Goal: Task Accomplishment & Management: Use online tool/utility

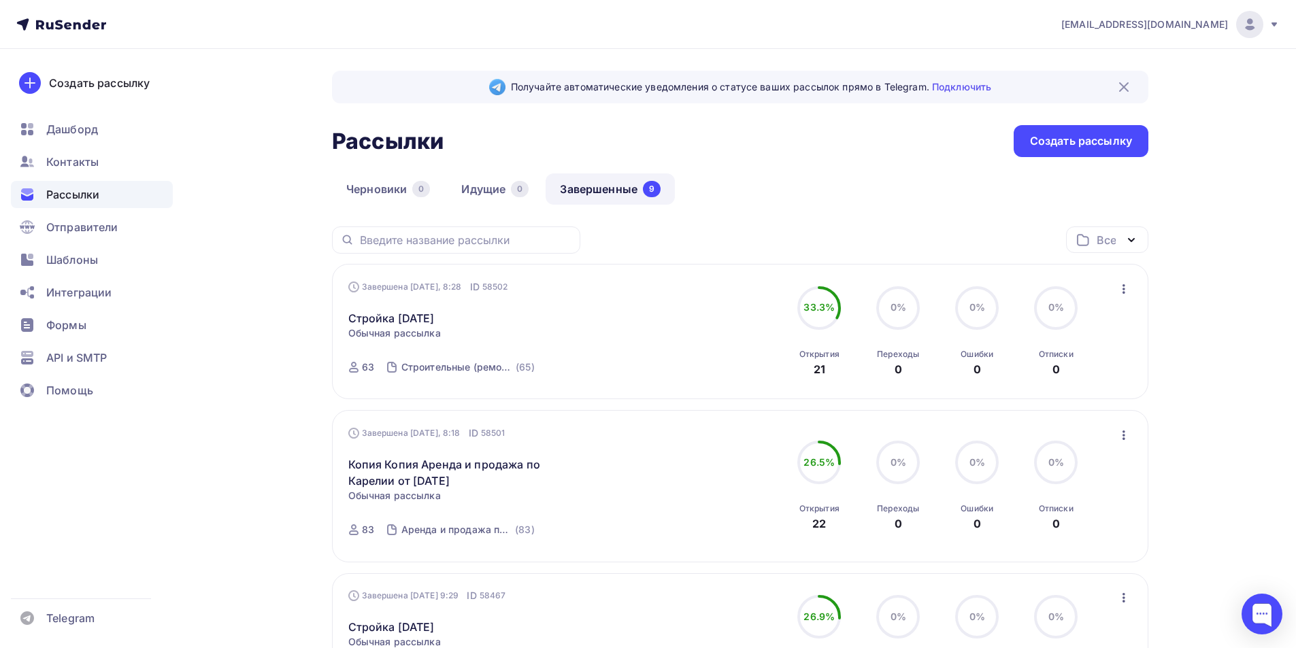
click at [746, 438] on icon "button" at bounding box center [1124, 435] width 16 height 16
click at [746, 524] on div "Копировать в новую" at bounding box center [1061, 525] width 139 height 16
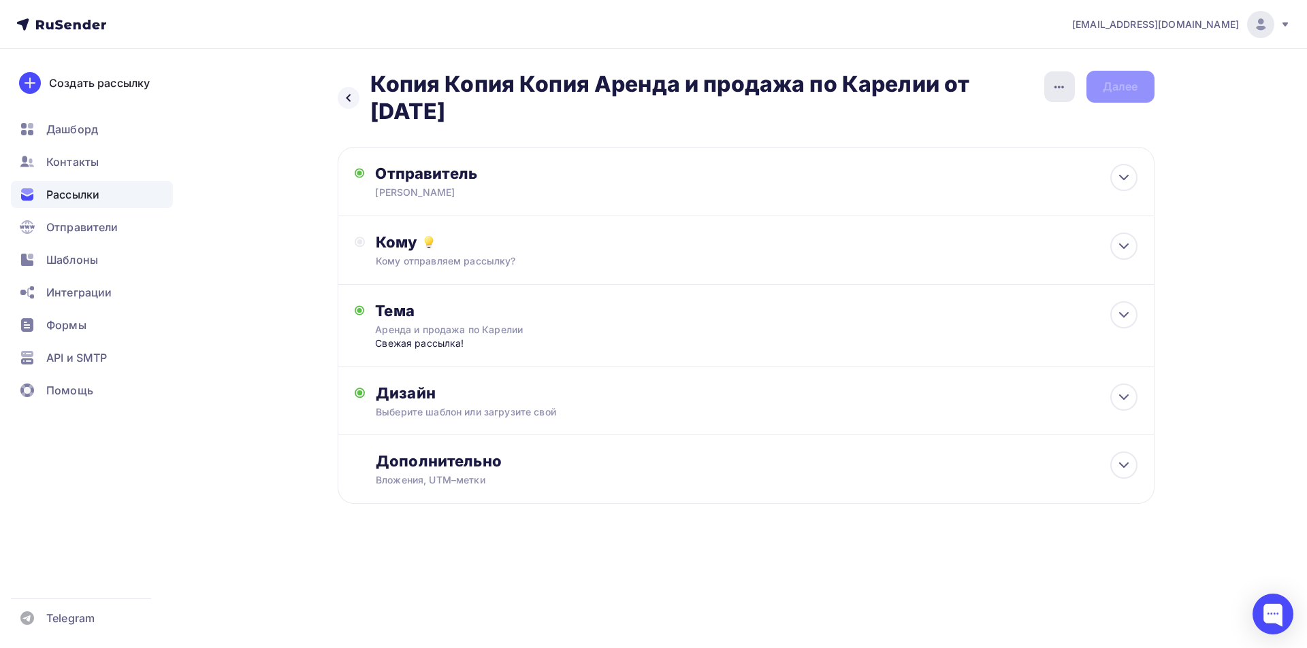
click at [746, 80] on icon "button" at bounding box center [1059, 87] width 16 height 16
click at [746, 158] on div "Переименовать рассылку" at bounding box center [987, 156] width 169 height 16
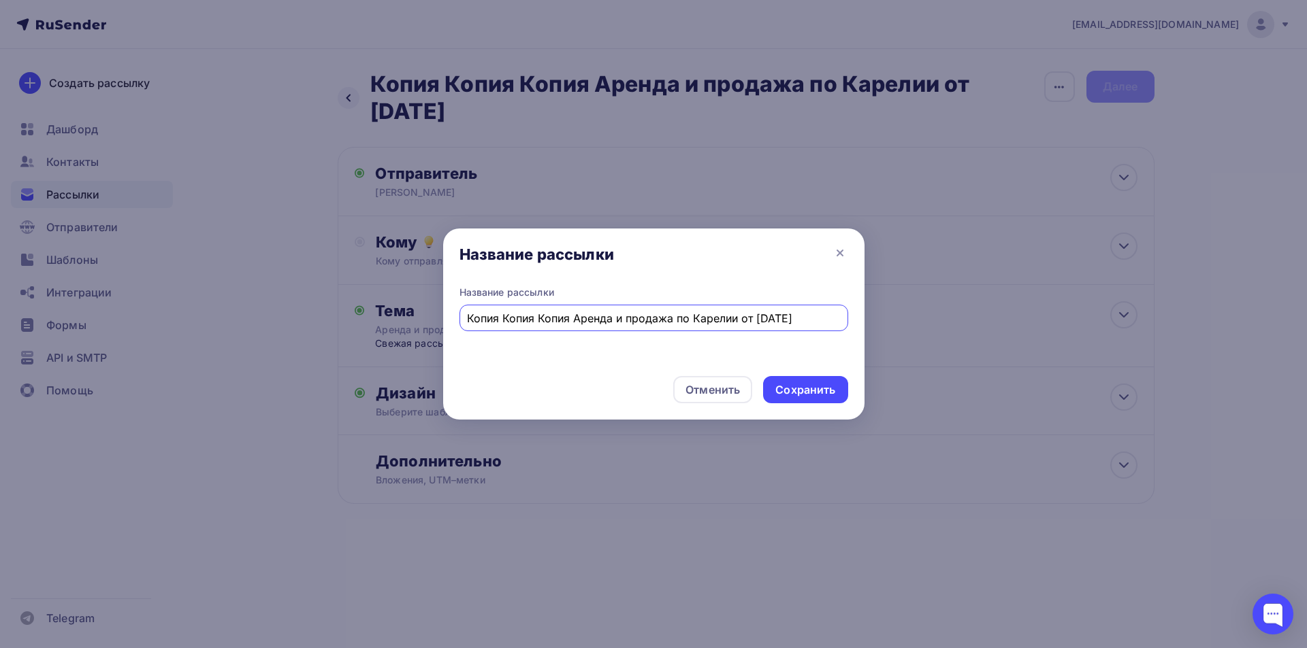
drag, startPoint x: 574, startPoint y: 321, endPoint x: 429, endPoint y: 324, distance: 145.6
click at [429, 324] on div "Название рассылки Название рассылки Копия Копия Копия Аренда и продажа по Карел…" at bounding box center [653, 324] width 1307 height 648
click at [659, 318] on input "Аренда и продажа по Карелии от [DATE]" at bounding box center [653, 318] width 373 height 16
type input "Аренда и продажа по Карелии от [DATE]"
click at [746, 378] on div "Сохранить" at bounding box center [805, 389] width 84 height 27
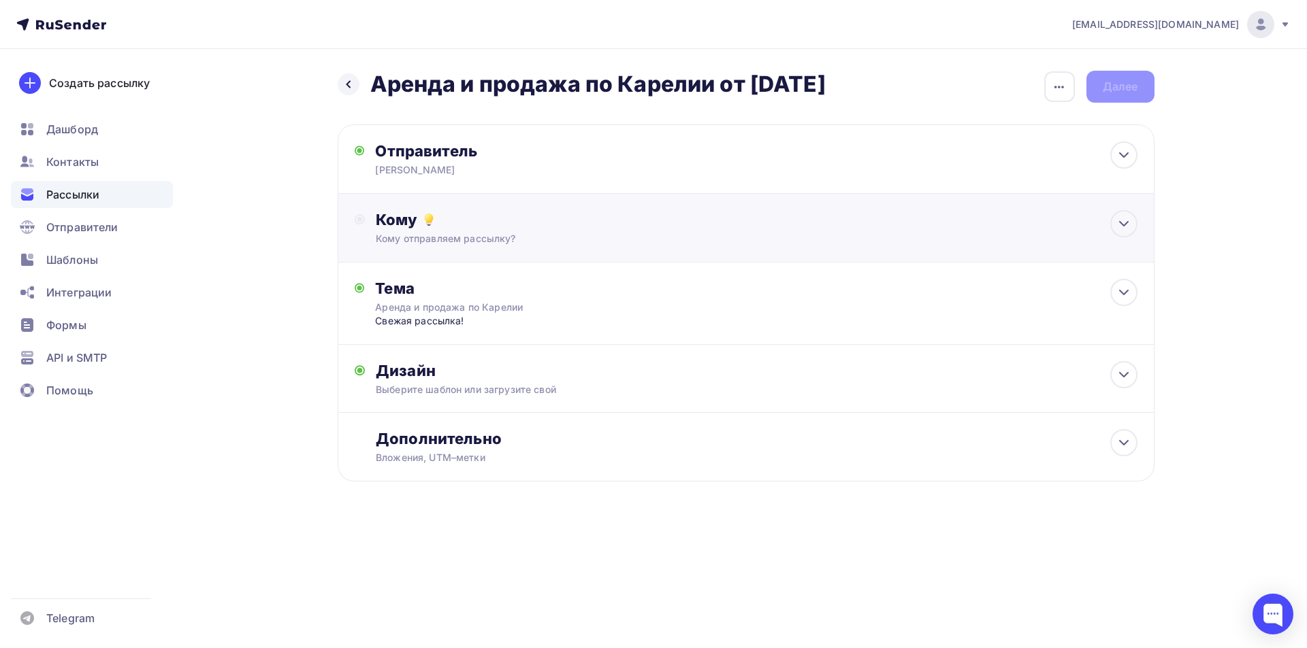
click at [694, 231] on div "Кому Кому отправляем рассылку? Списки получателей Выберите список Все списки id…" at bounding box center [756, 227] width 761 height 35
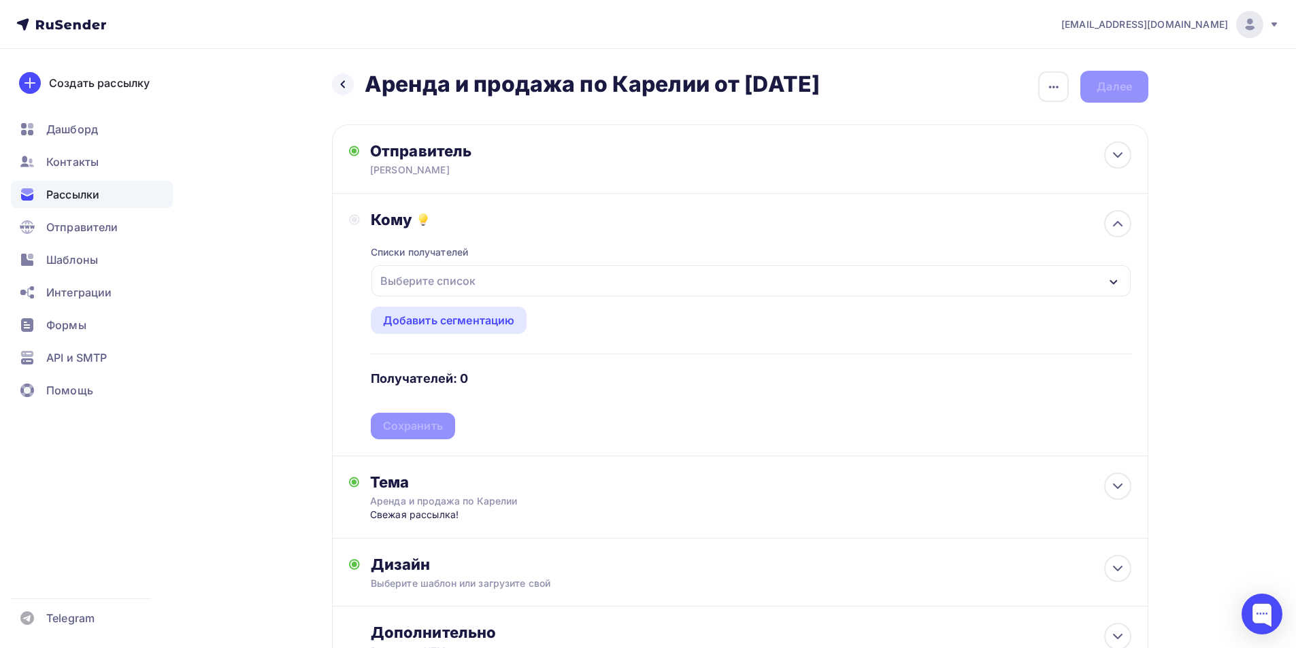
click at [519, 281] on div "Выберите список" at bounding box center [751, 280] width 759 height 31
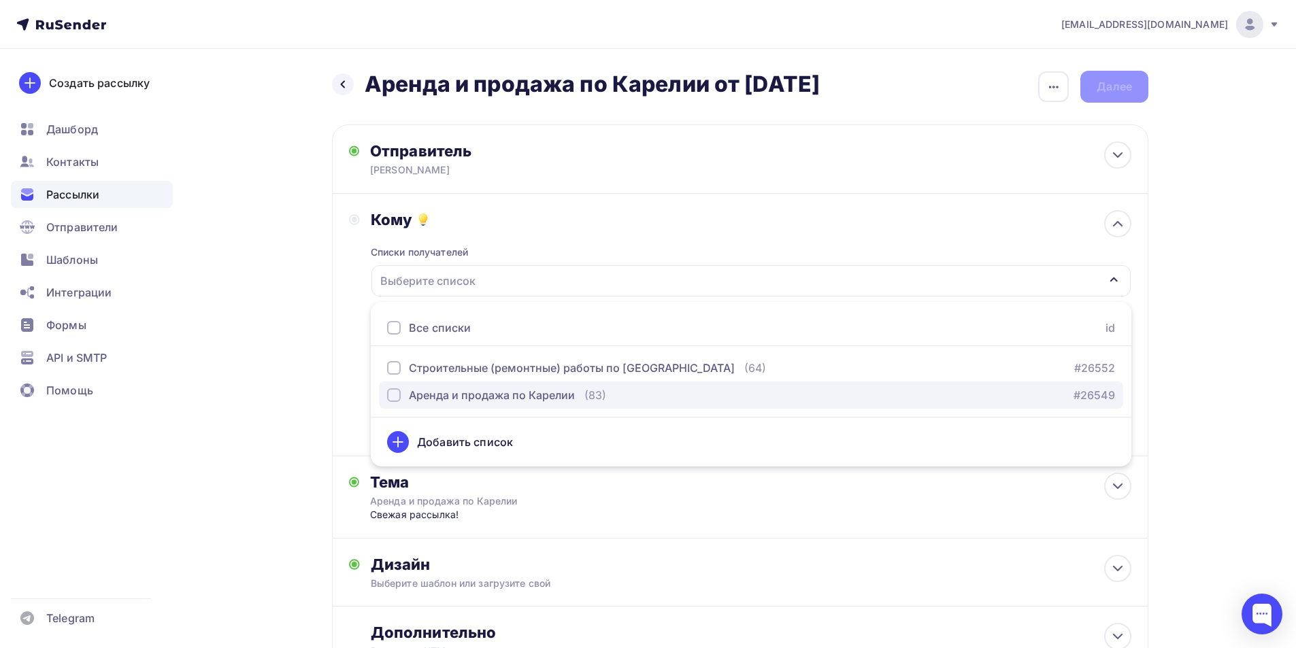
click at [508, 397] on div "Аренда и продажа по Карелии" at bounding box center [492, 395] width 166 height 16
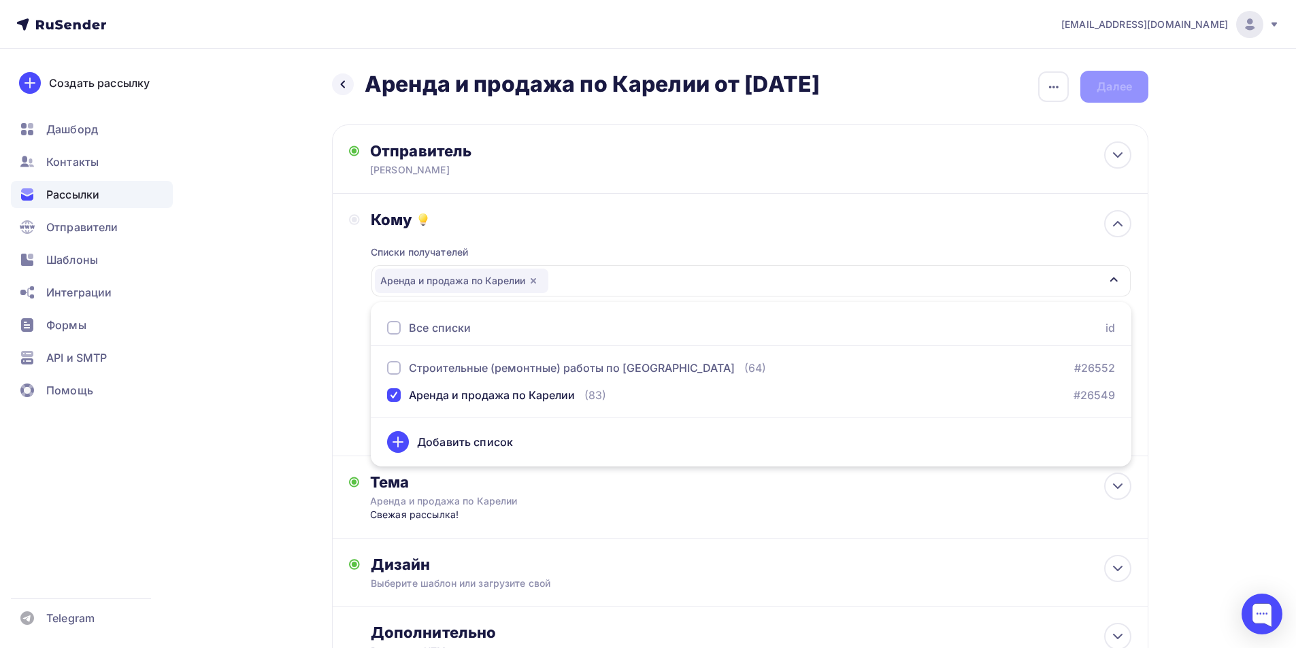
click at [357, 351] on div "Кому Списки получателей Аренда и продажа по Карелии Все списки id Строительные …" at bounding box center [740, 324] width 783 height 229
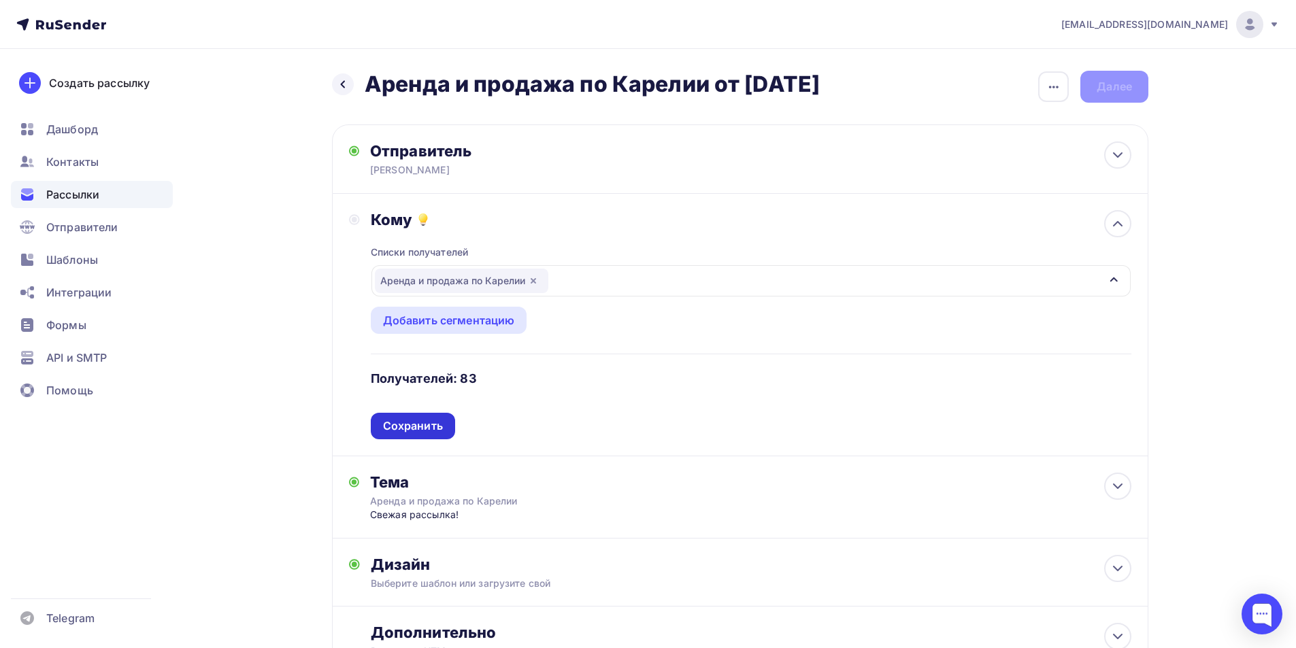
click at [448, 428] on div "Сохранить" at bounding box center [413, 426] width 84 height 27
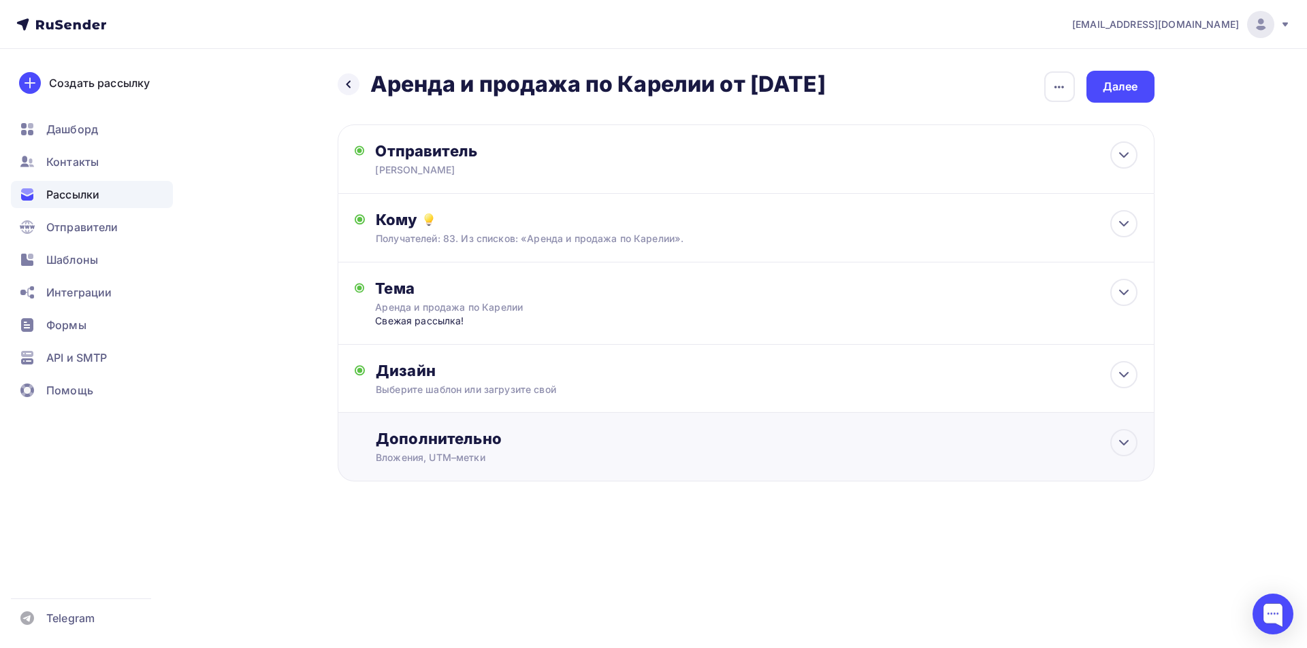
click at [446, 439] on div "Дополнительно" at bounding box center [756, 438] width 761 height 19
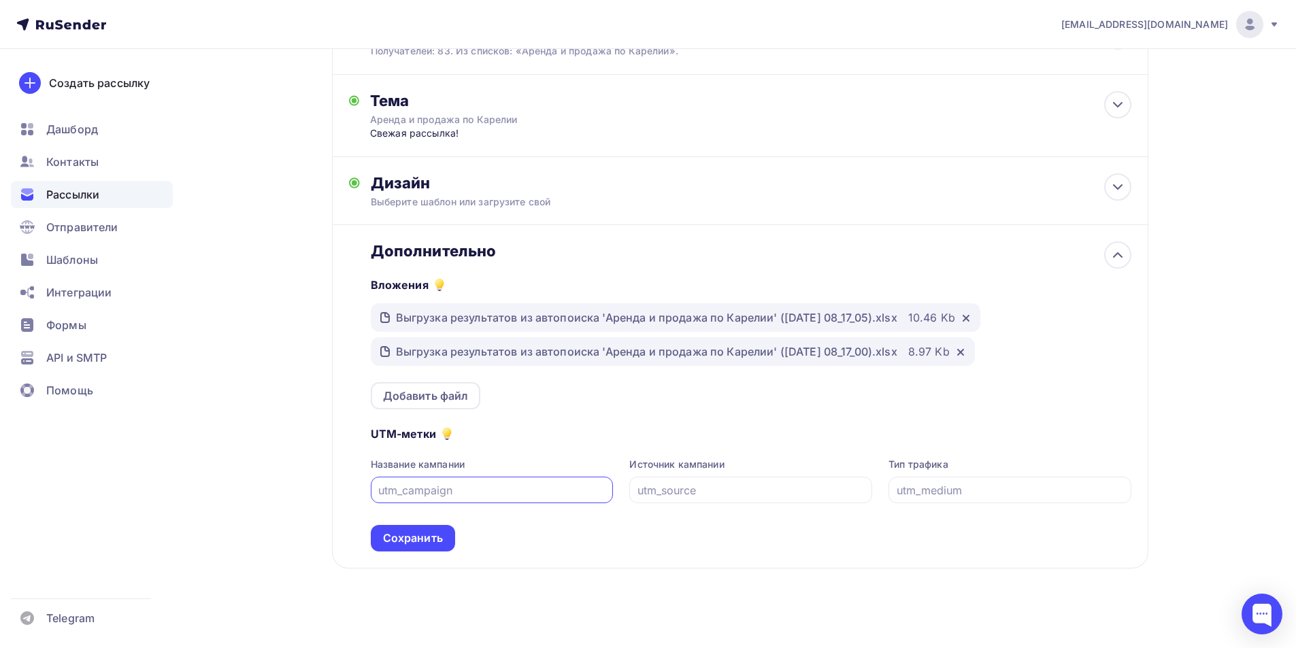
scroll to position [196, 0]
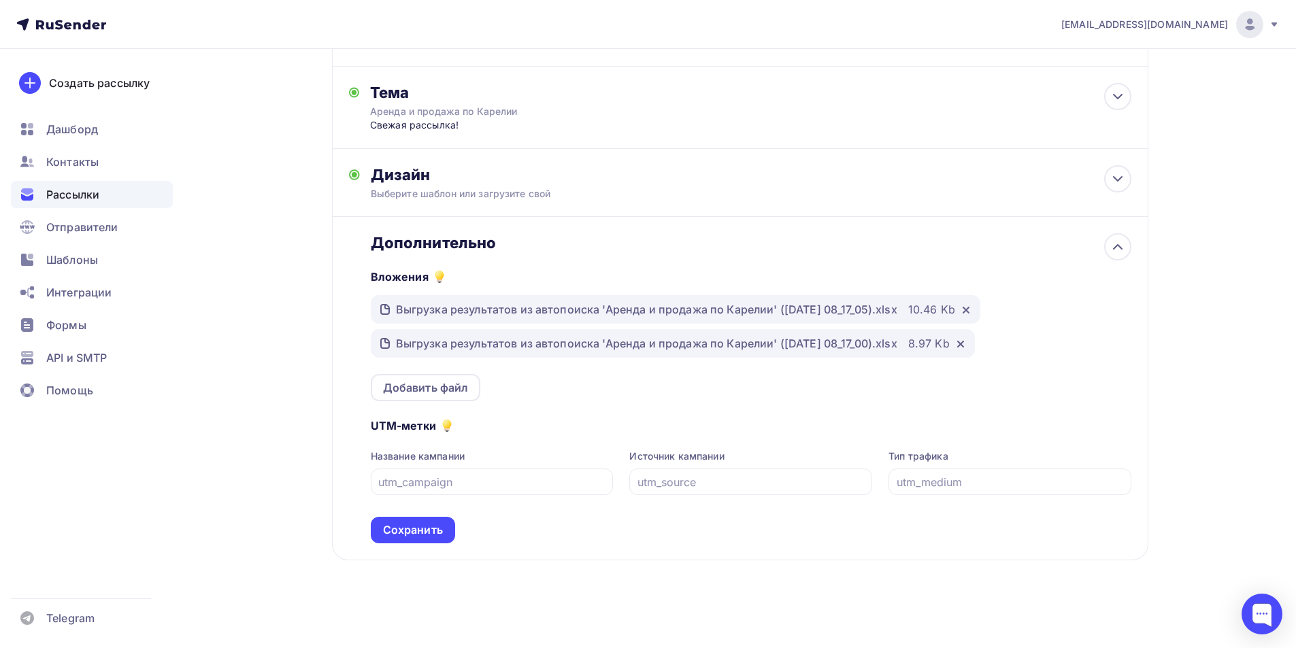
drag, startPoint x: 1114, startPoint y: 311, endPoint x: 1108, endPoint y: 324, distance: 14.0
click at [746, 312] on icon at bounding box center [966, 310] width 11 height 11
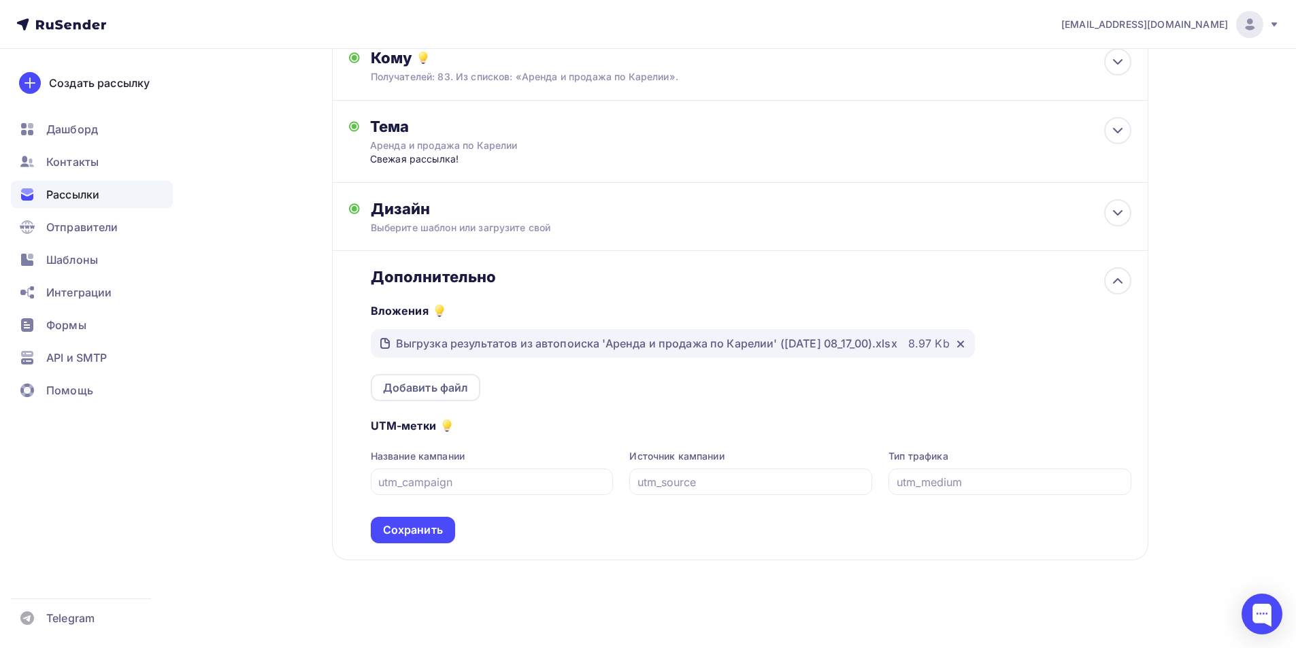
click at [746, 341] on icon at bounding box center [960, 344] width 11 height 11
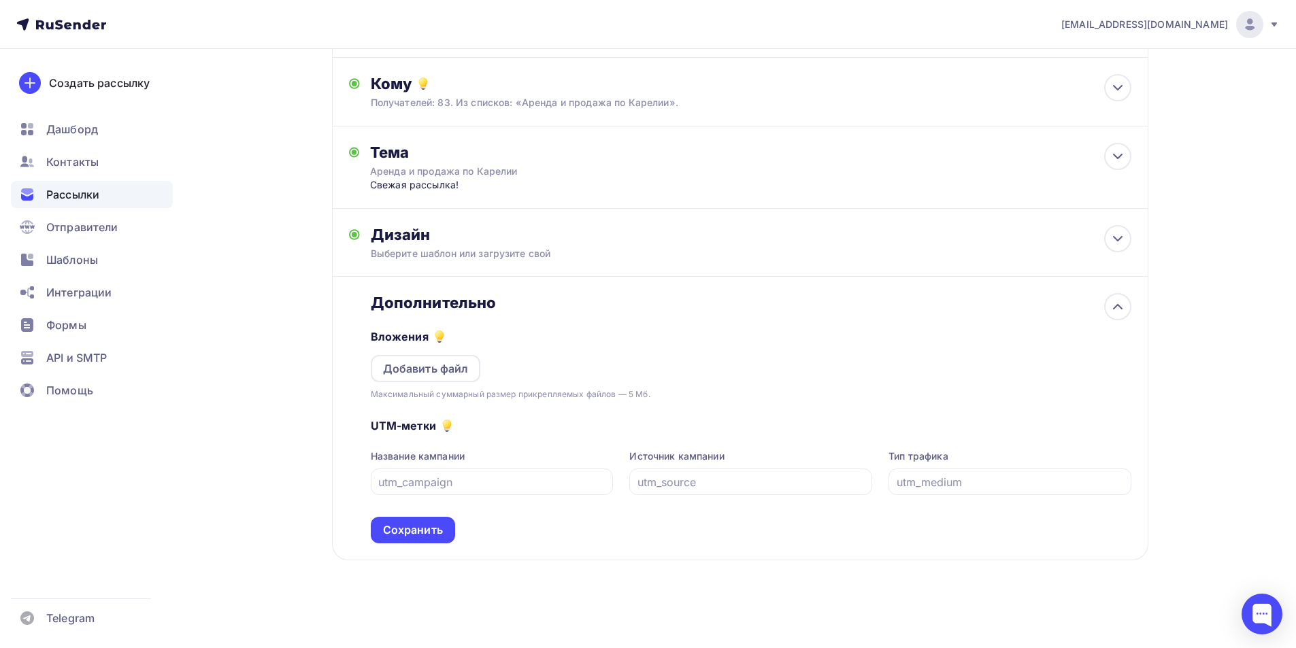
scroll to position [136, 0]
click at [455, 370] on div "Добавить файл" at bounding box center [426, 369] width 86 height 16
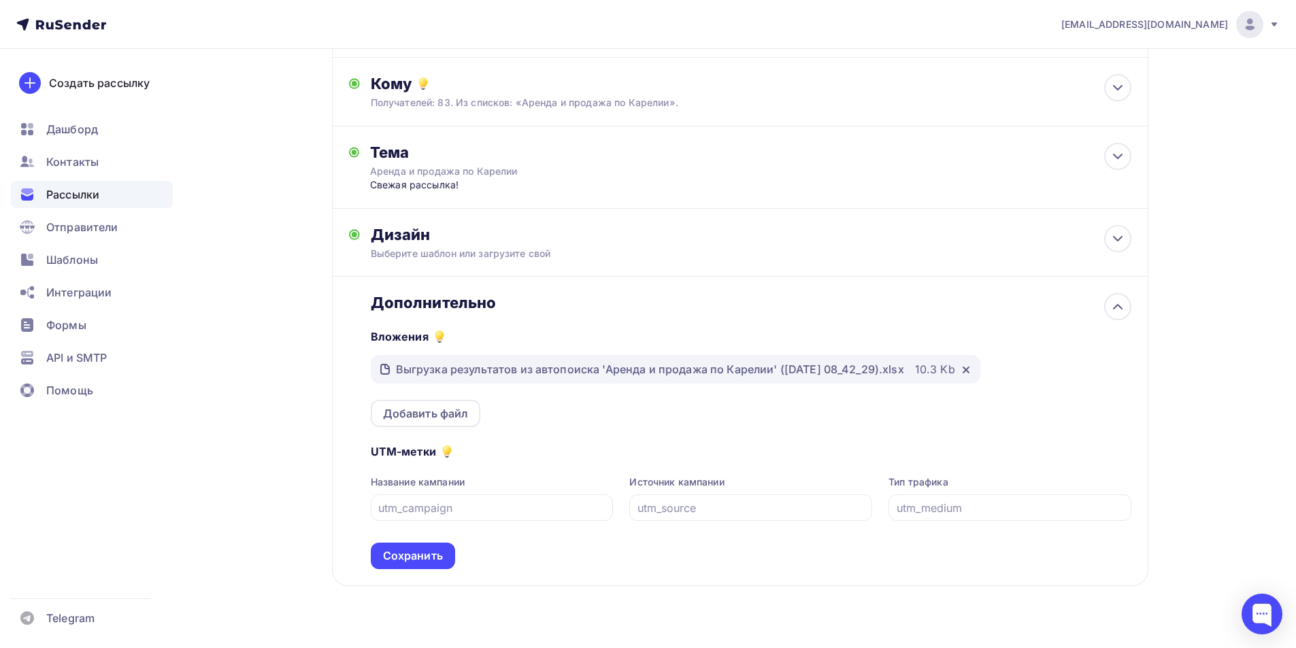
scroll to position [162, 0]
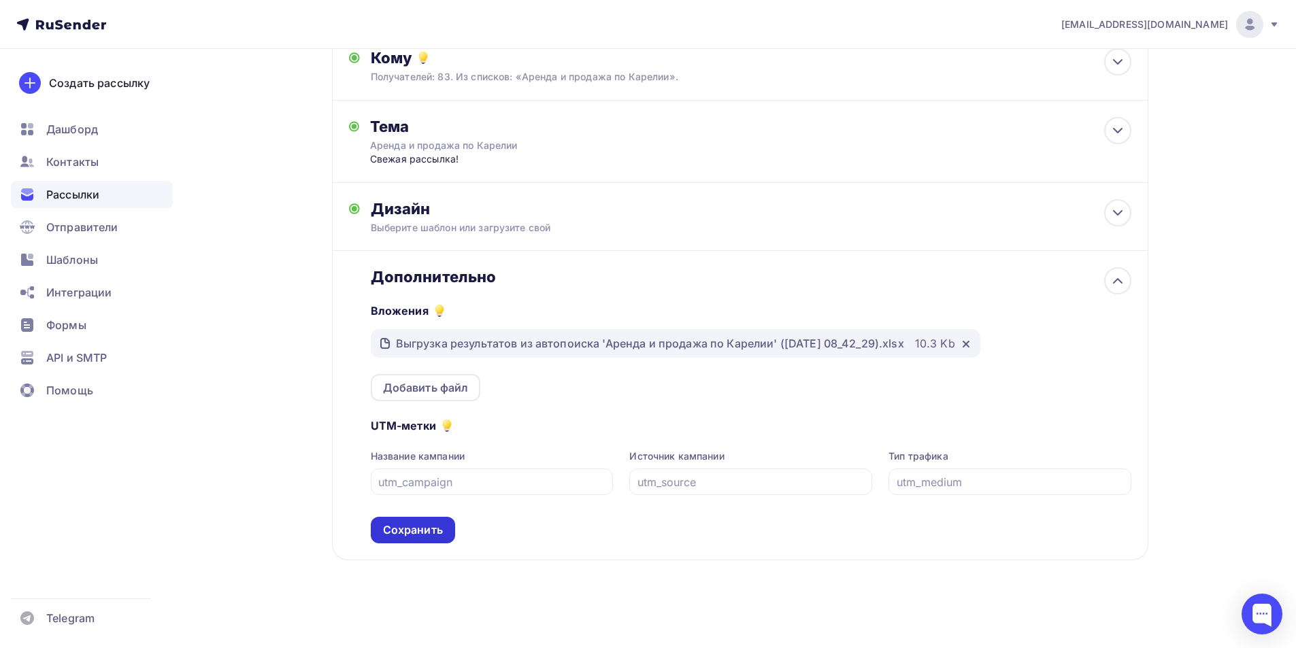
click at [427, 537] on div "Сохранить" at bounding box center [413, 531] width 60 height 16
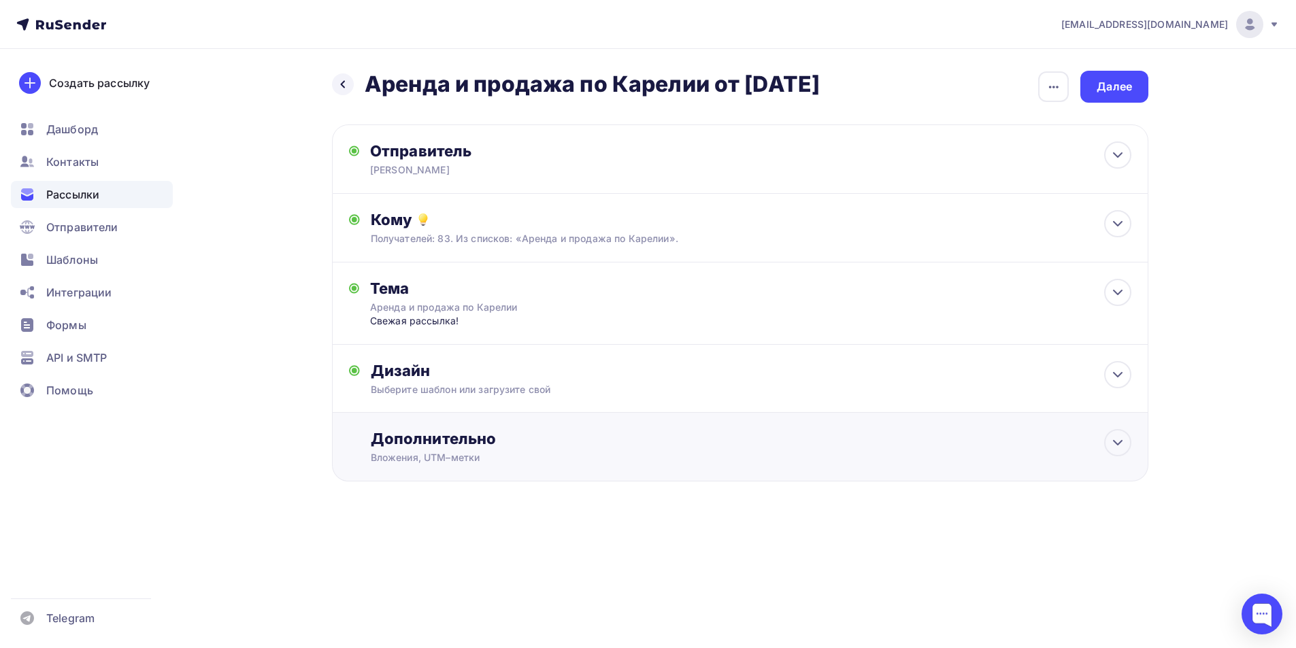
scroll to position [0, 0]
click at [746, 88] on div "Далее" at bounding box center [1119, 87] width 35 height 16
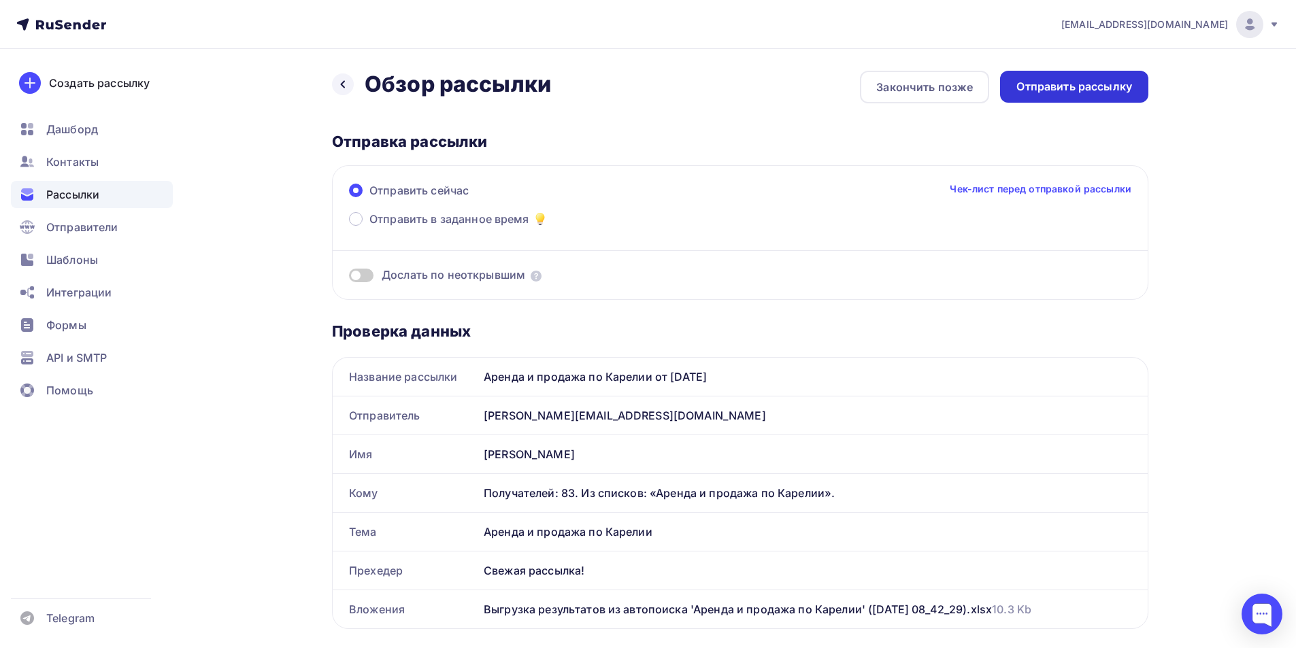
click at [746, 87] on div "Отправить рассылку" at bounding box center [1075, 87] width 116 height 16
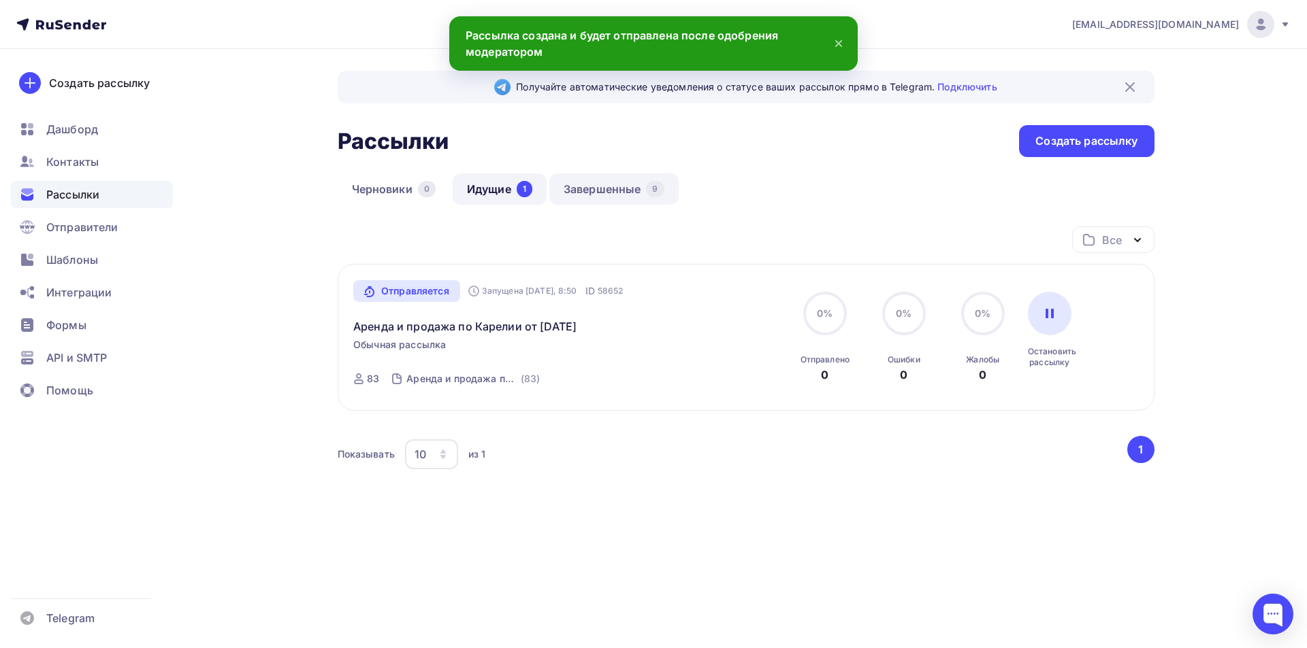
click at [623, 197] on link "Завершенные 9" at bounding box center [613, 189] width 129 height 31
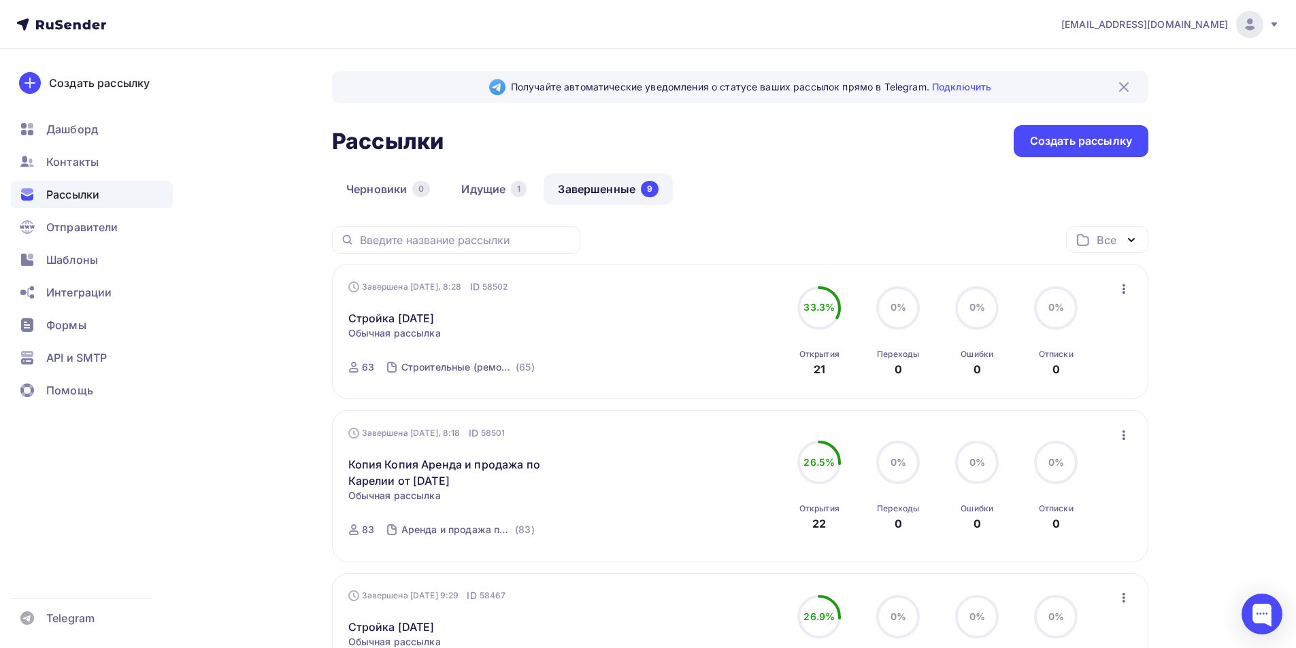
click at [746, 288] on icon "button" at bounding box center [1124, 289] width 16 height 16
click at [746, 375] on div "Копировать в новую" at bounding box center [1061, 379] width 139 height 16
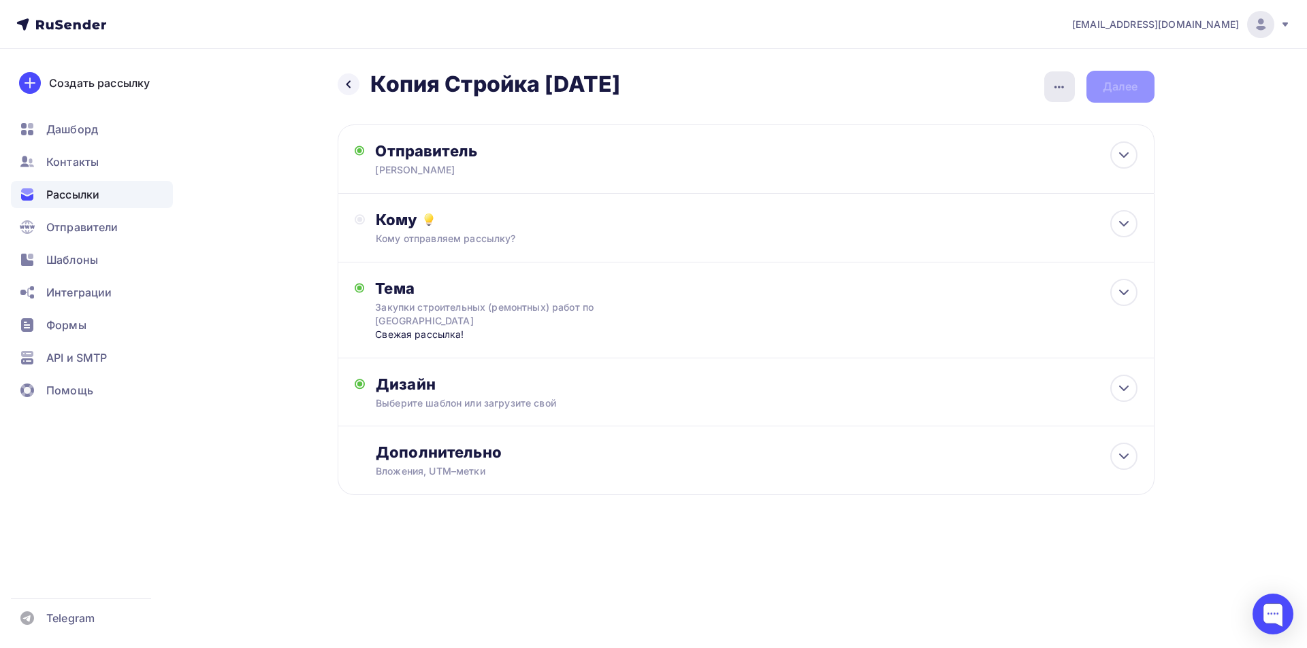
click at [746, 85] on icon "button" at bounding box center [1059, 87] width 16 height 16
click at [746, 155] on div "Переименовать рассылку" at bounding box center [987, 156] width 169 height 16
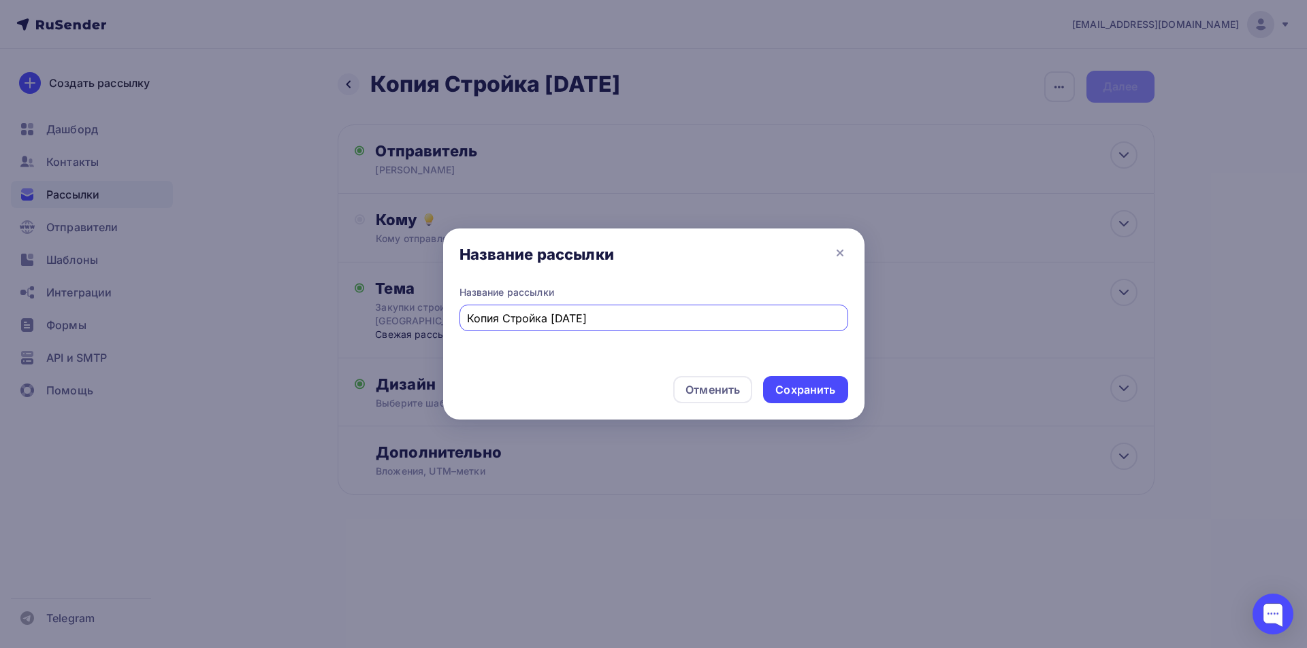
click at [563, 318] on input "Копия Стройка [DATE]" at bounding box center [653, 318] width 373 height 16
drag, startPoint x: 504, startPoint y: 319, endPoint x: 434, endPoint y: 325, distance: 69.7
click at [435, 325] on div "Название рассылки Название рассылки Копия Стройка [DATE] Отменить Сохранить" at bounding box center [653, 324] width 1307 height 648
type input "Стройка [DATE]"
click at [746, 390] on div "Сохранить" at bounding box center [805, 390] width 60 height 16
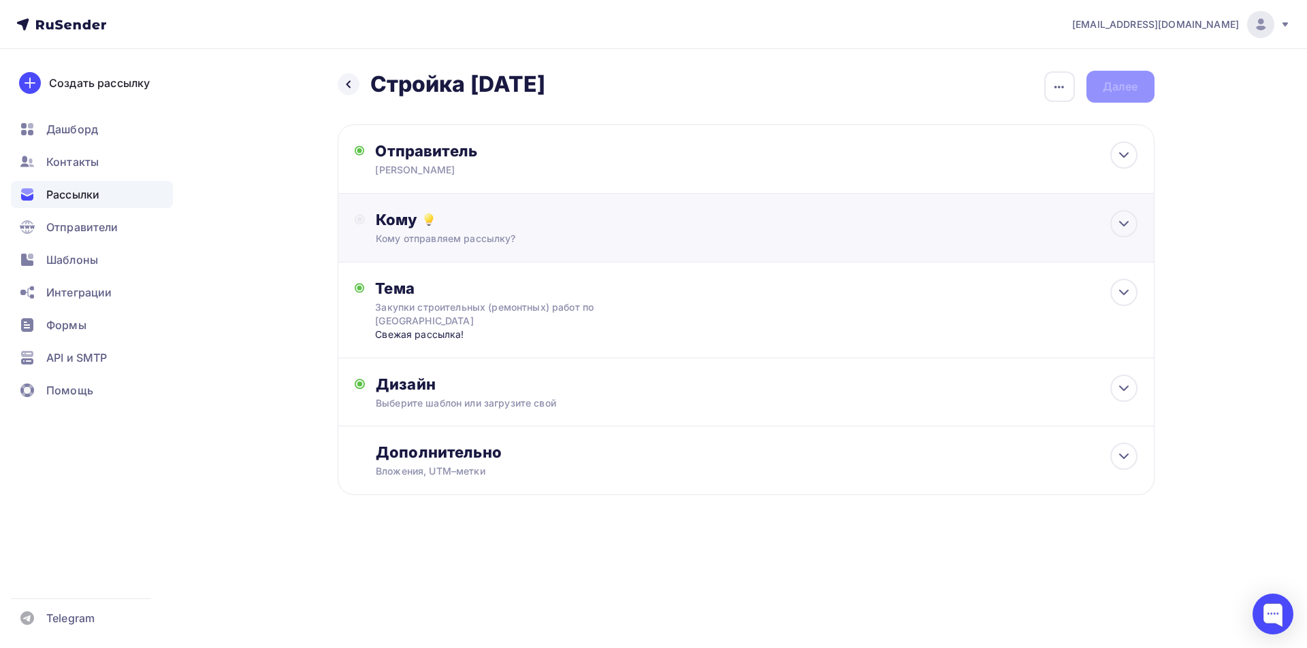
click at [538, 237] on div "Кому отправляем рассылку?" at bounding box center [718, 239] width 685 height 14
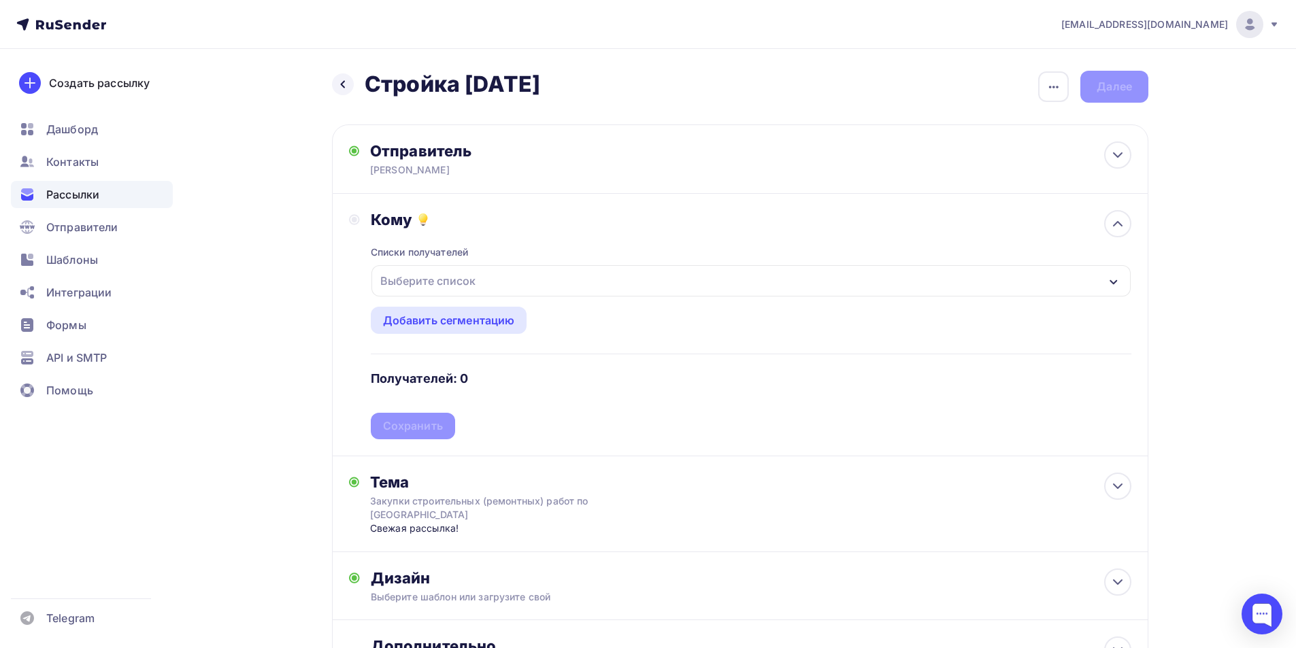
click at [746, 282] on div "Выберите список" at bounding box center [751, 280] width 759 height 31
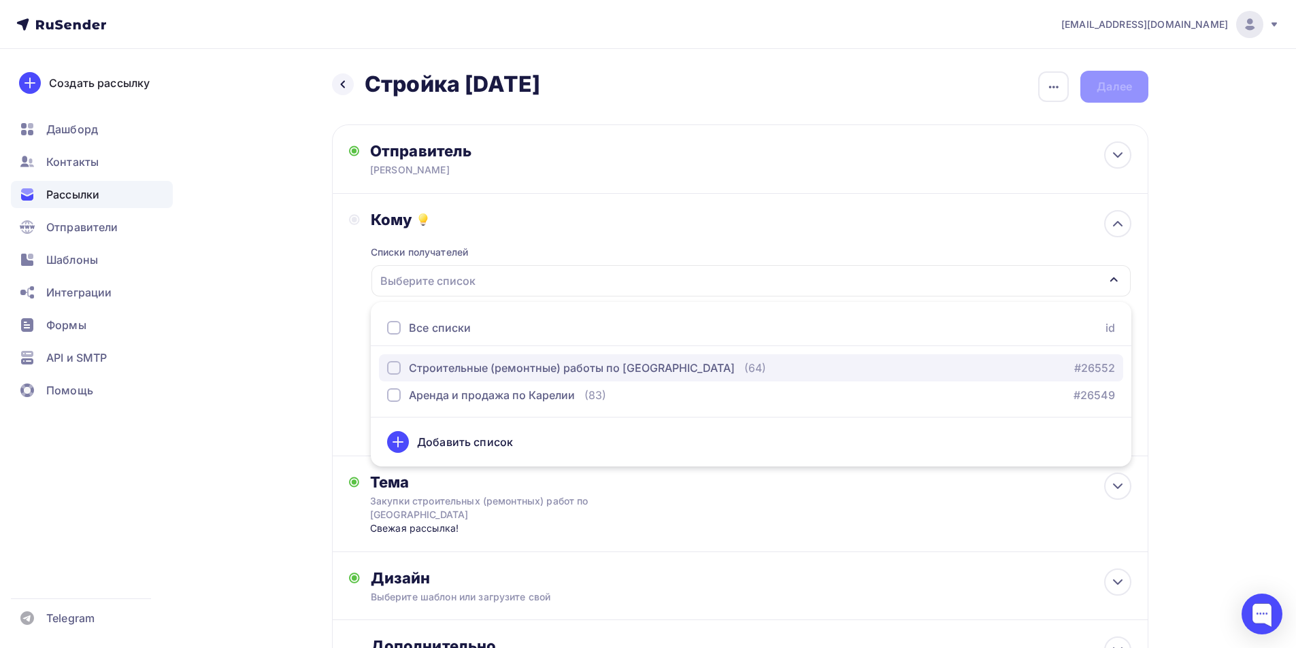
click at [581, 370] on div "Строительные (ремонтные) работы по [GEOGRAPHIC_DATA]" at bounding box center [572, 368] width 326 height 16
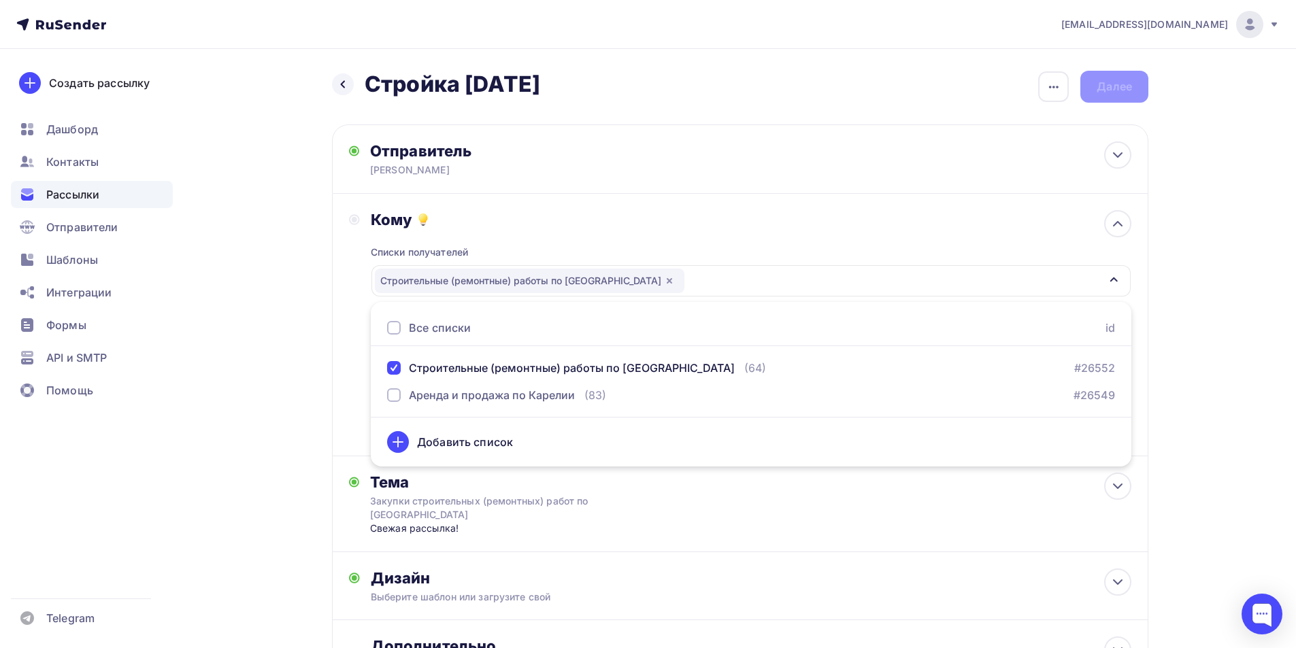
click at [345, 371] on div "Кому Списки получателей Строительные (ремонтные) работы по [GEOGRAPHIC_DATA] Вс…" at bounding box center [740, 325] width 817 height 263
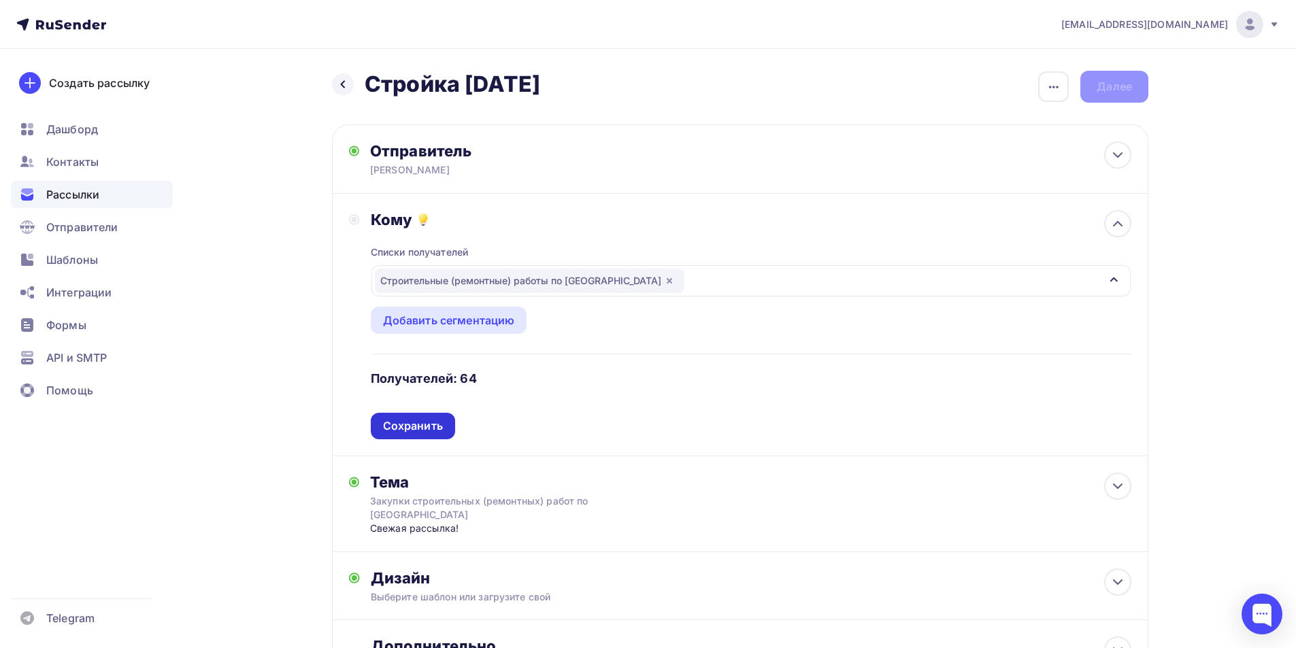
click at [410, 426] on div "Сохранить" at bounding box center [413, 426] width 60 height 16
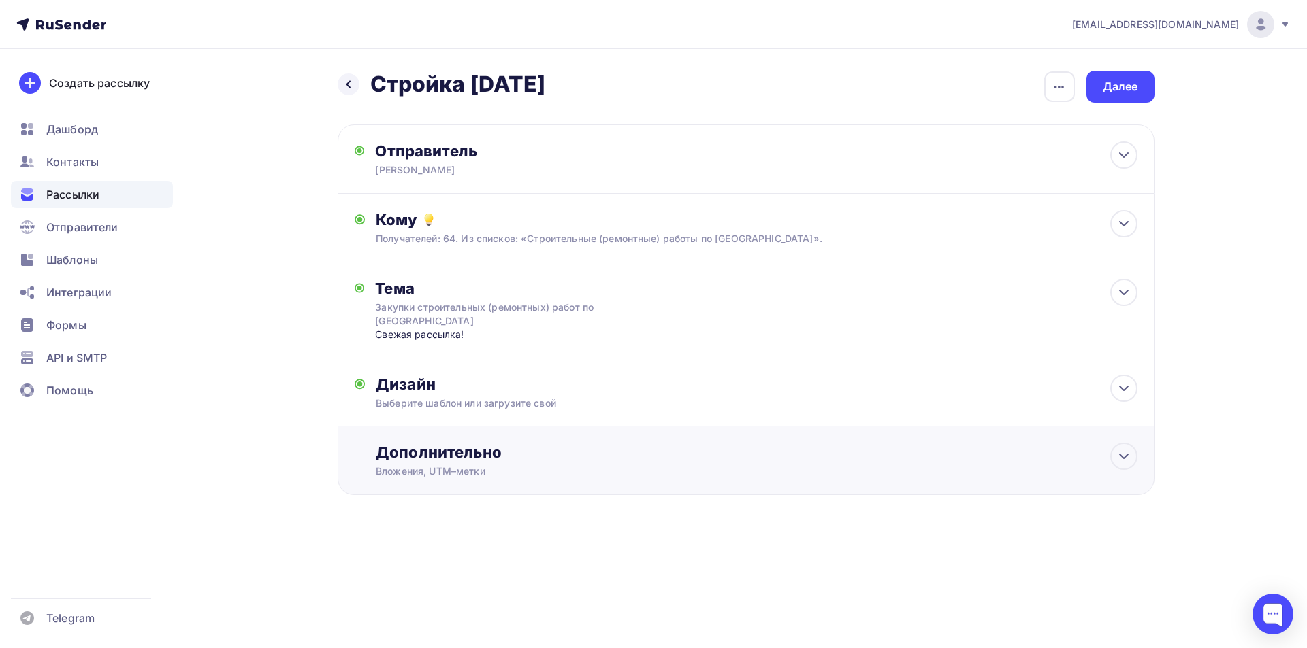
click at [452, 457] on div "Дополнительно" at bounding box center [756, 452] width 761 height 19
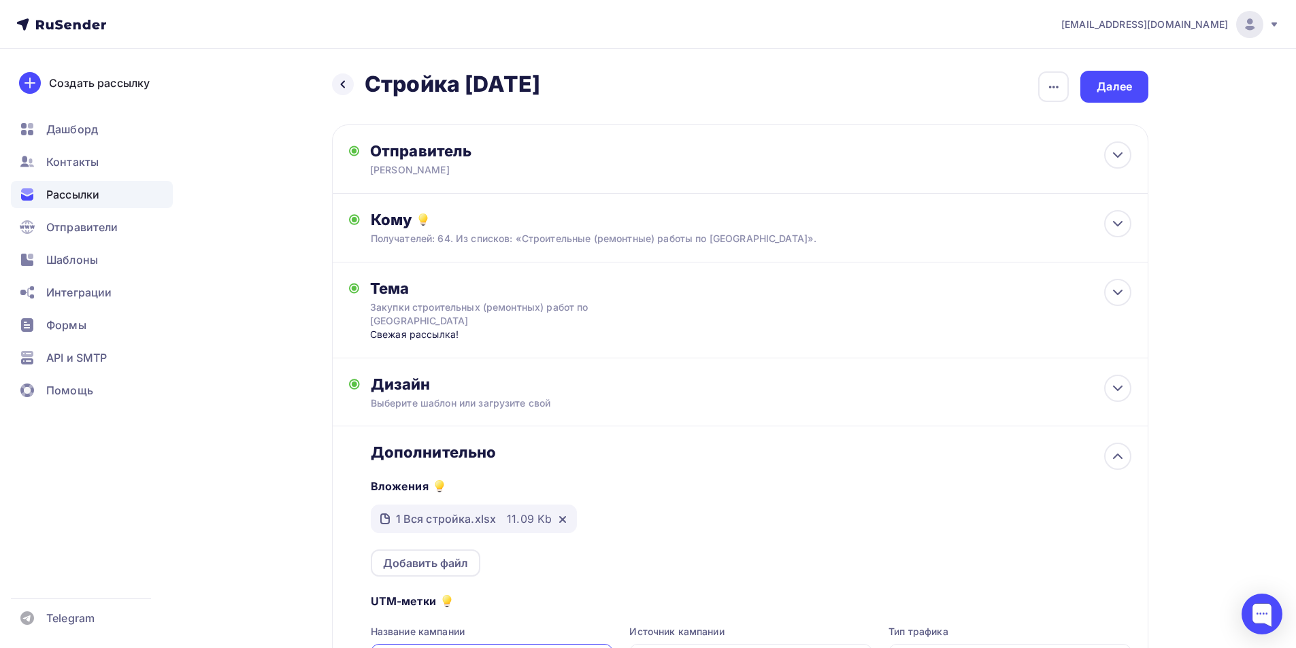
scroll to position [136, 0]
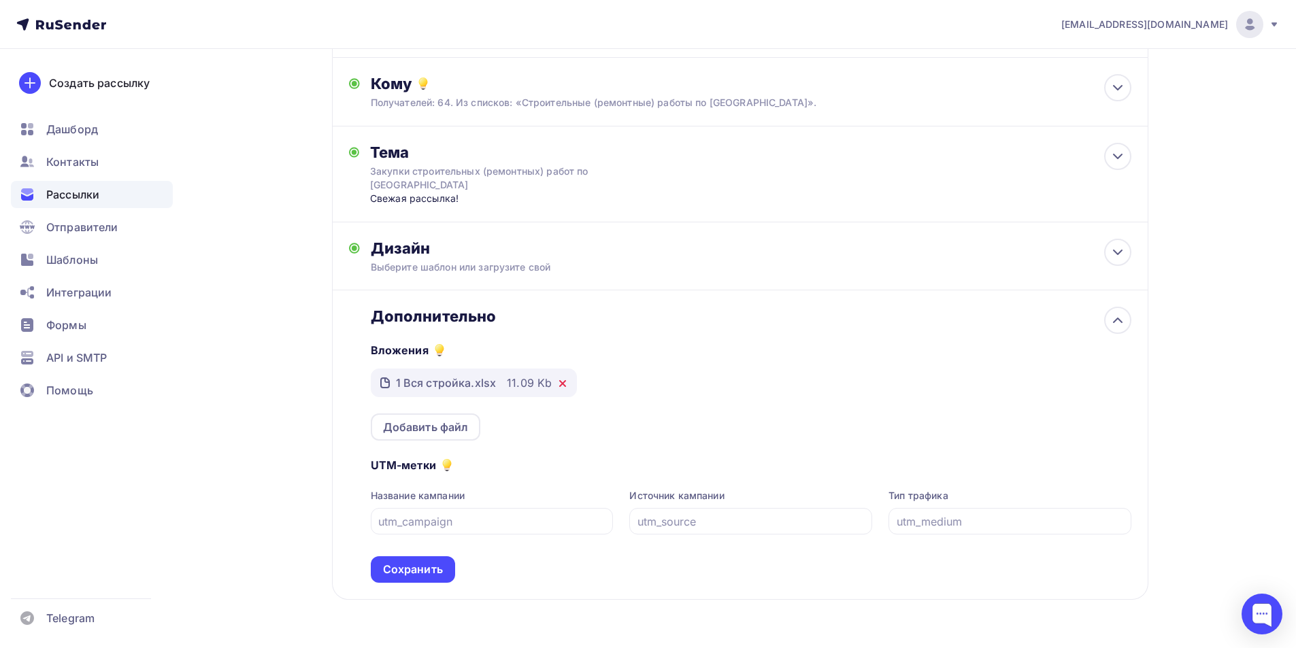
click at [565, 387] on icon at bounding box center [562, 383] width 11 height 11
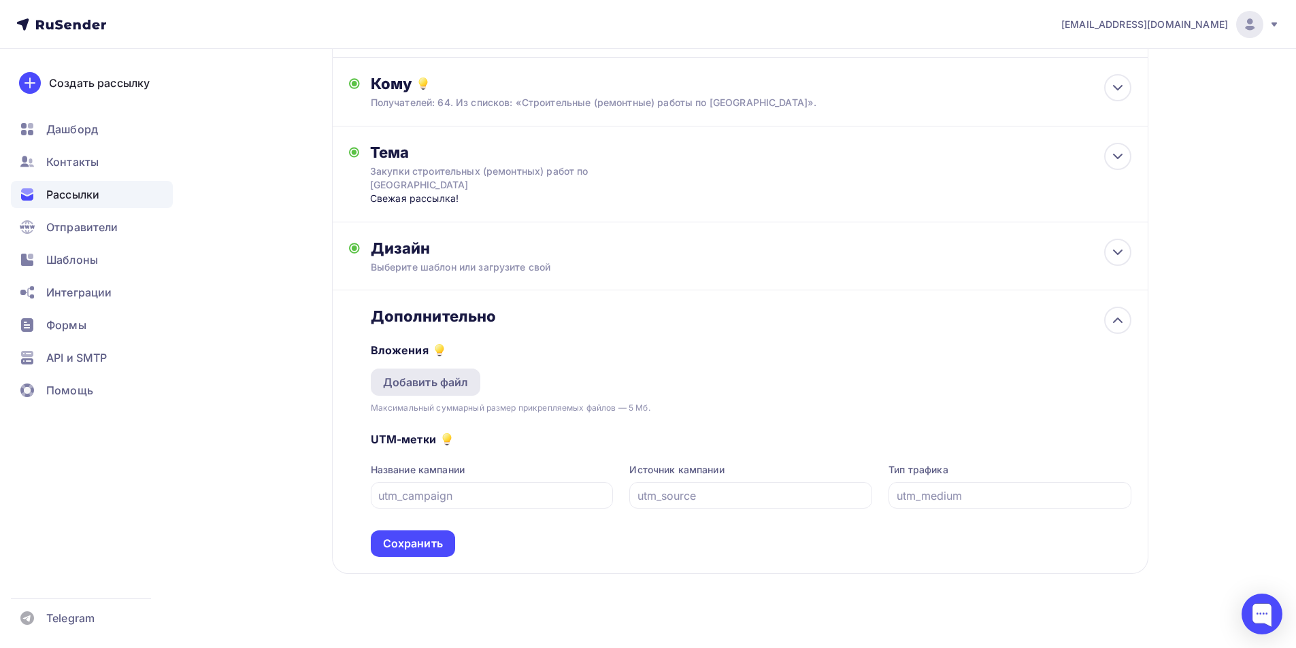
click at [433, 390] on div "Добавить файл" at bounding box center [426, 382] width 86 height 16
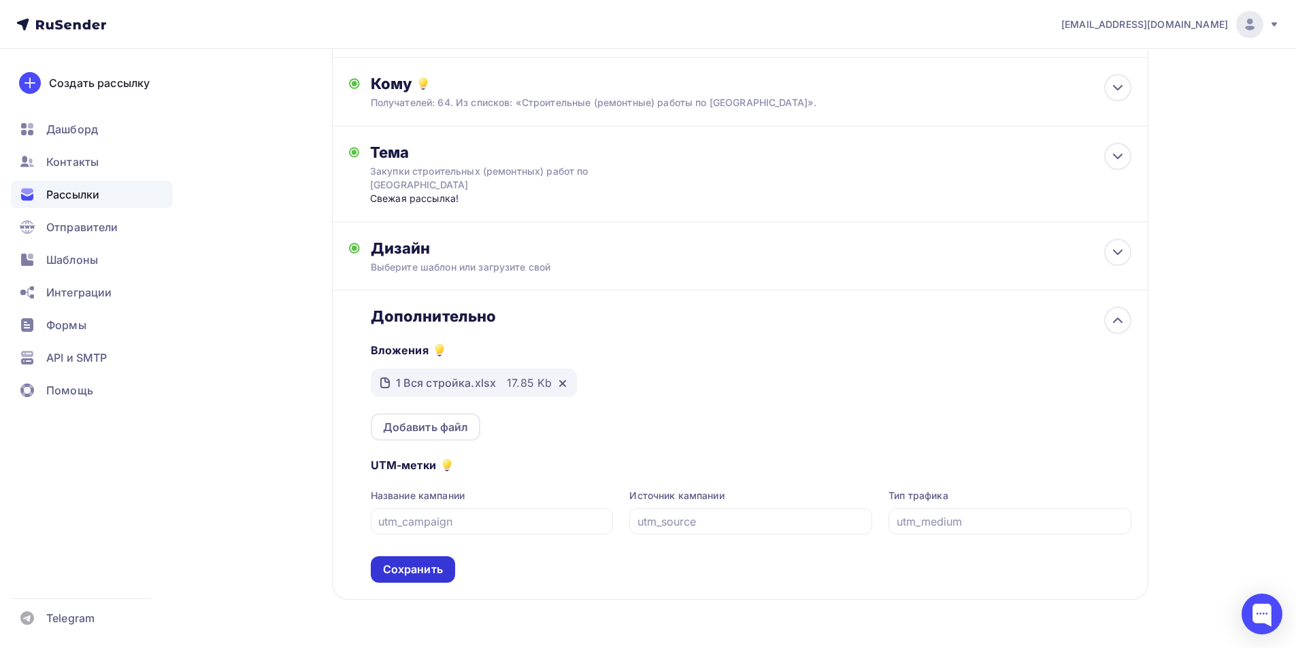
click at [421, 573] on div "Сохранить" at bounding box center [413, 570] width 60 height 16
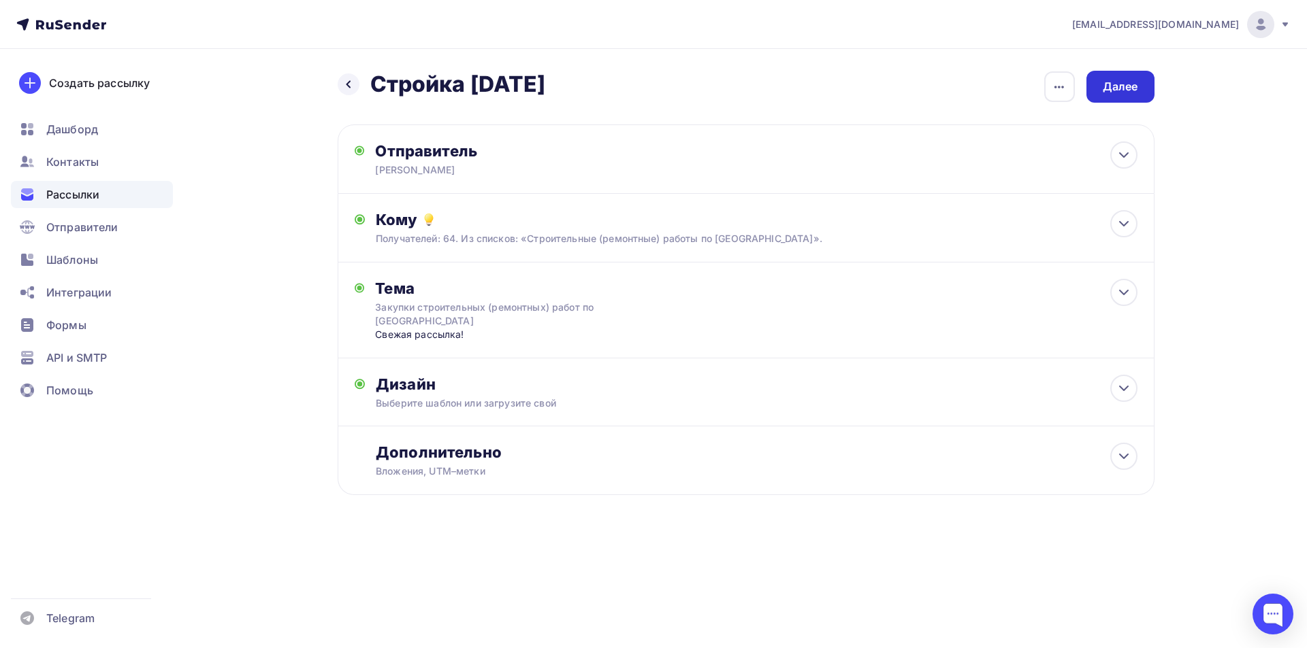
click at [746, 87] on div "Далее" at bounding box center [1120, 87] width 68 height 32
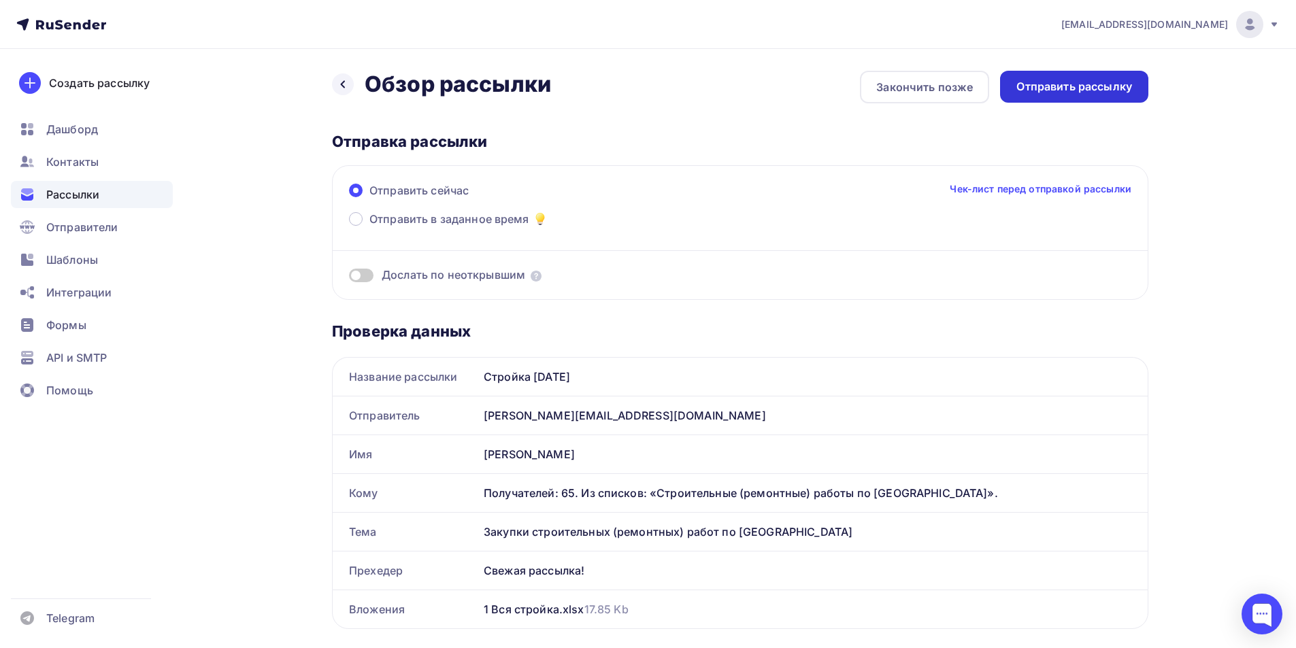
click at [746, 88] on div "Отправить рассылку" at bounding box center [1074, 87] width 148 height 32
